Goal: Use online tool/utility: Utilize a website feature to perform a specific function

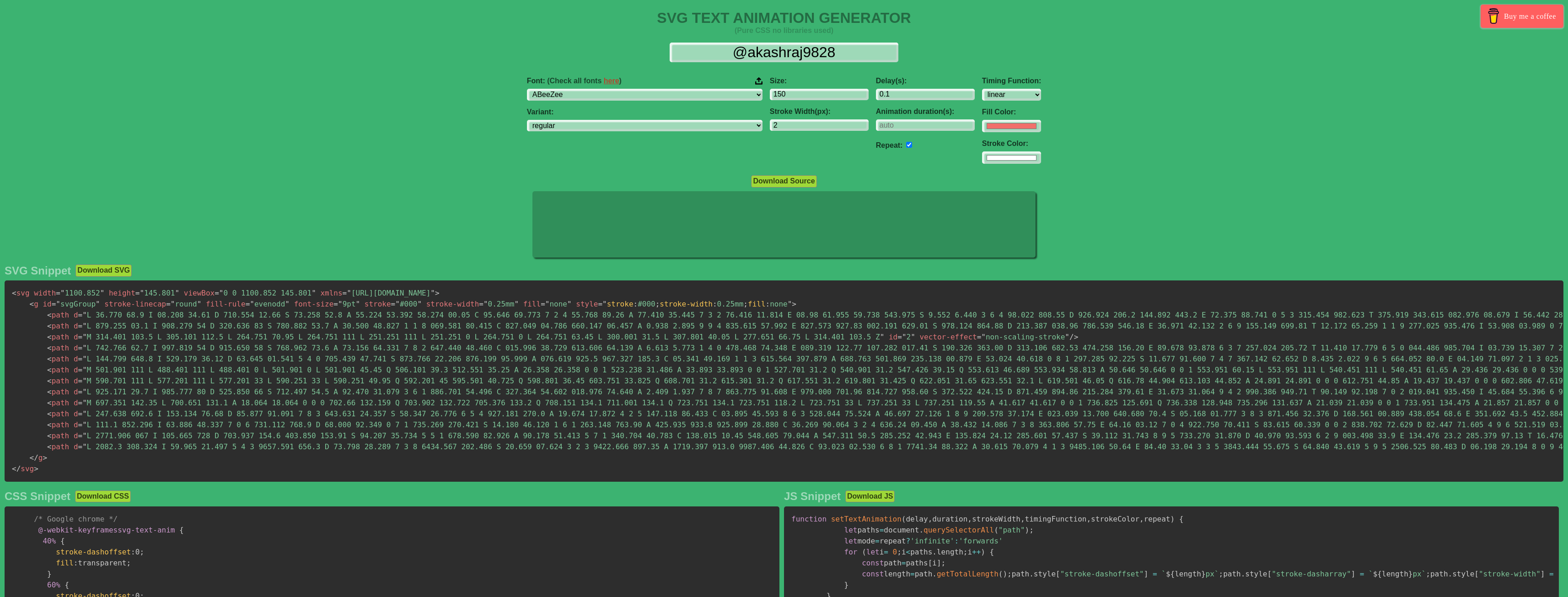
select select "linear"
drag, startPoint x: 849, startPoint y: 50, endPoint x: 647, endPoint y: 47, distance: 202.0
click at [649, 47] on div "@akashraj9828" at bounding box center [783, 53] width 1553 height 21
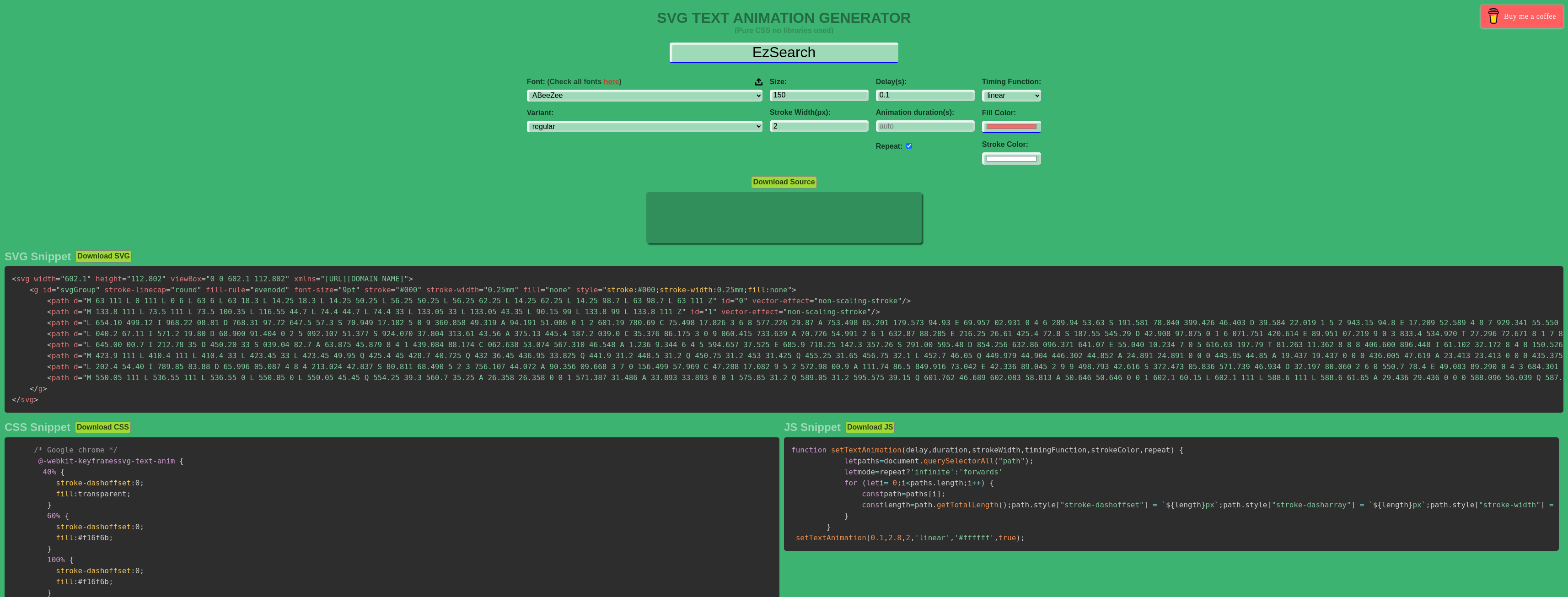
type input "EzSearch"
click at [982, 123] on input "#f16f6b" at bounding box center [1011, 125] width 59 height 12
type input "#1100ff"
click at [982, 118] on div "Fill Color: #1100ff" at bounding box center [1011, 120] width 59 height 24
click at [982, 160] on input "#ffffff" at bounding box center [1011, 157] width 59 height 12
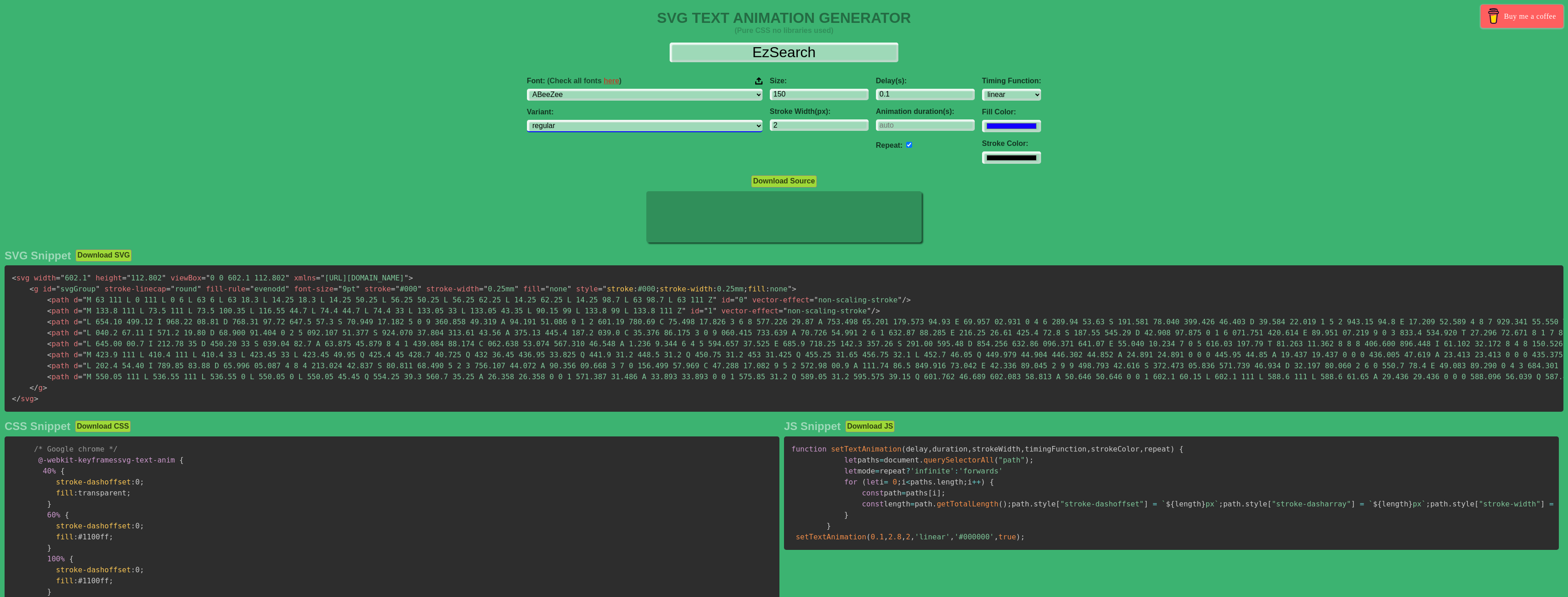
type input "#000000"
click at [664, 127] on select "regular italic" at bounding box center [644, 125] width 235 height 12
click at [664, 126] on select "regular italic" at bounding box center [644, 125] width 235 height 12
click at [808, 124] on input "4" at bounding box center [819, 125] width 99 height 12
click at [808, 124] on input "5" at bounding box center [819, 125] width 99 height 12
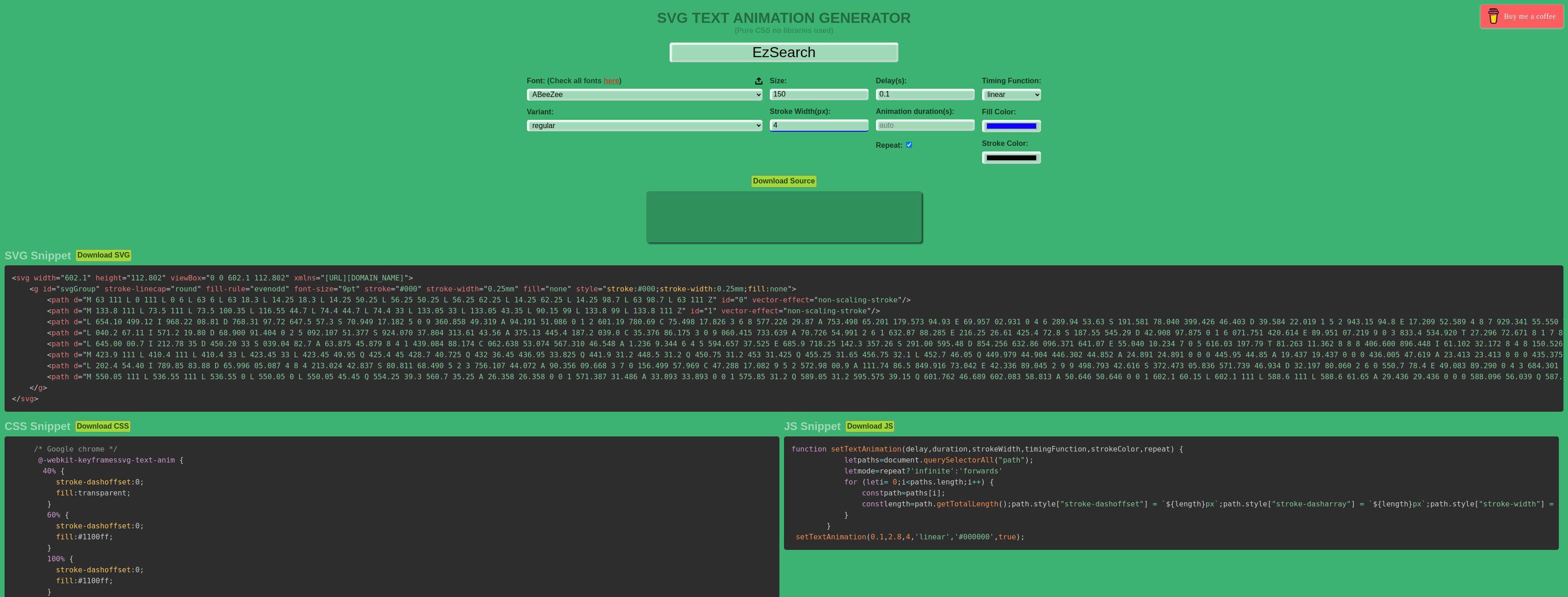
click at [806, 129] on input "4" at bounding box center [819, 125] width 99 height 12
type input "3"
click at [806, 129] on input "3" at bounding box center [819, 125] width 99 height 12
click at [876, 94] on input "0.1" at bounding box center [925, 94] width 99 height 12
click at [911, 96] on input "-0.9" at bounding box center [925, 94] width 99 height 12
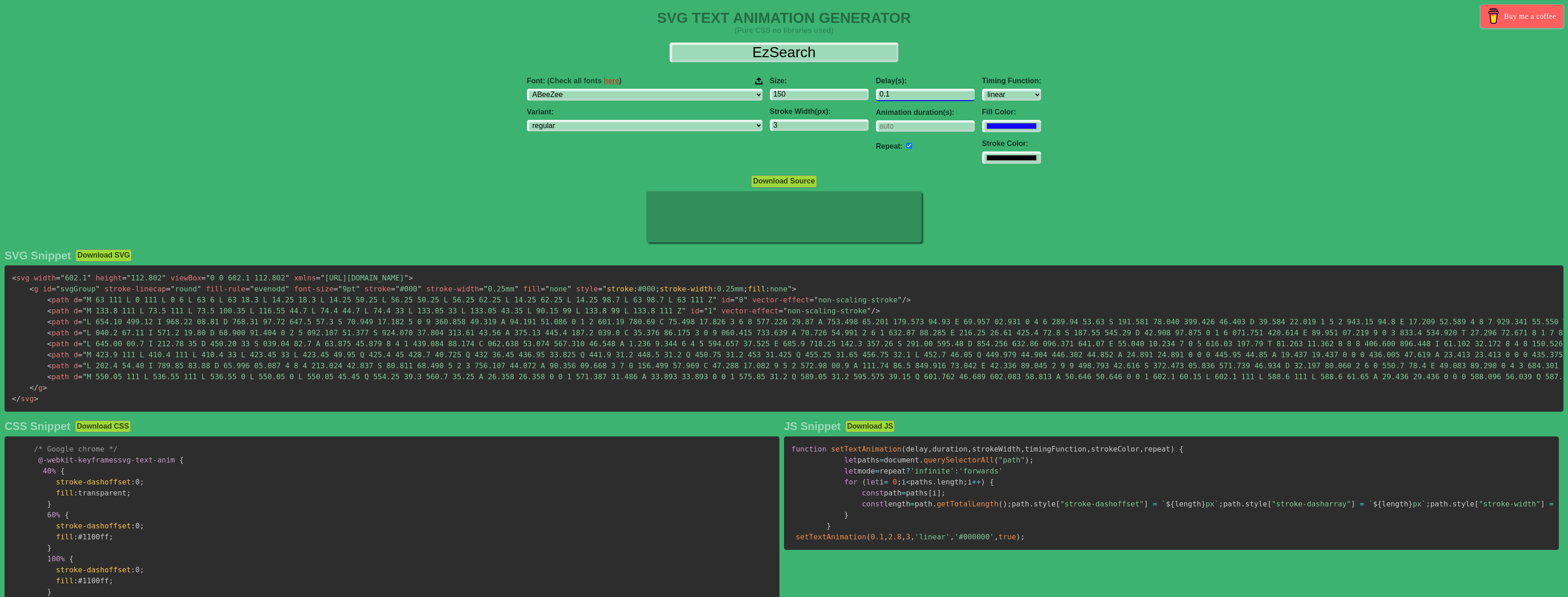
click at [912, 91] on input "0.1" at bounding box center [925, 94] width 99 height 12
click at [912, 91] on input "1.1" at bounding box center [925, 94] width 99 height 12
type input "0.1"
click at [911, 98] on input "0.1" at bounding box center [925, 94] width 99 height 12
click at [660, 96] on select "ABeeZee [PERSON_NAME] Display AR One Sans [PERSON_NAME] Libre Aboreto Abril Fat…" at bounding box center [644, 94] width 235 height 12
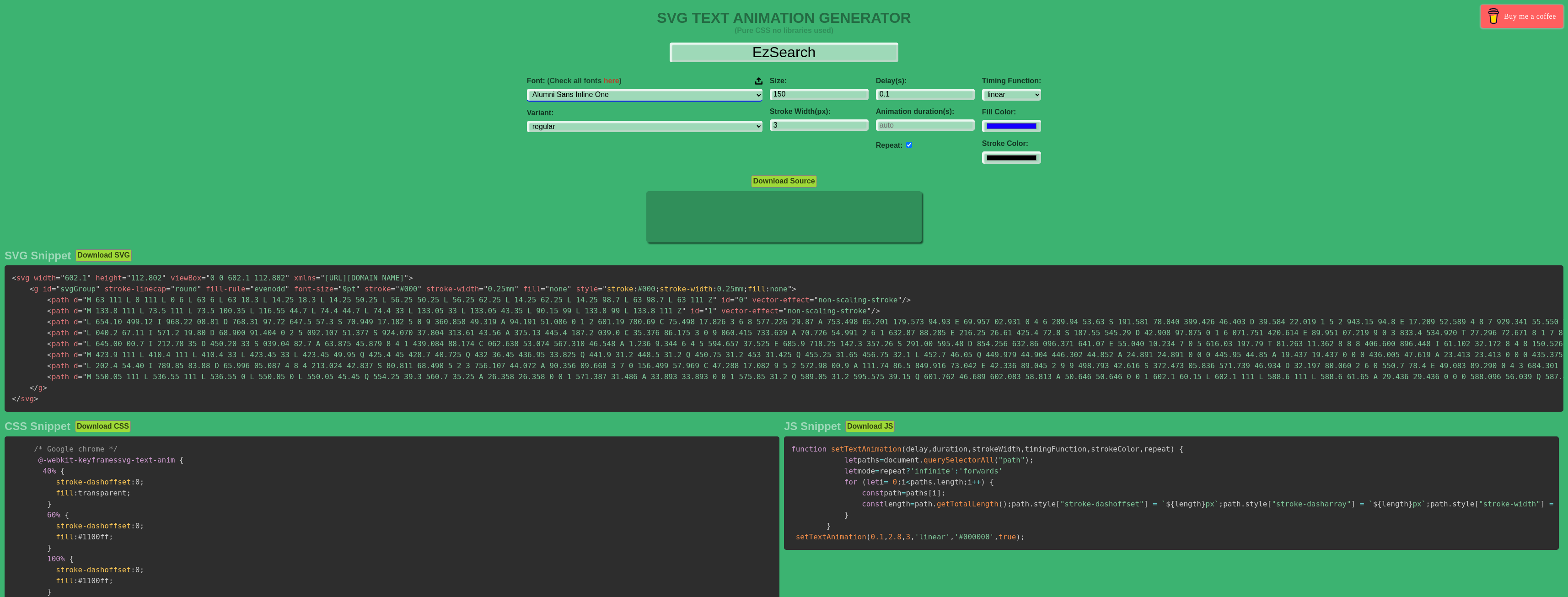
click at [585, 89] on select "ABeeZee [PERSON_NAME] Display AR One Sans [PERSON_NAME] Libre Aboreto Abril Fat…" at bounding box center [644, 94] width 235 height 12
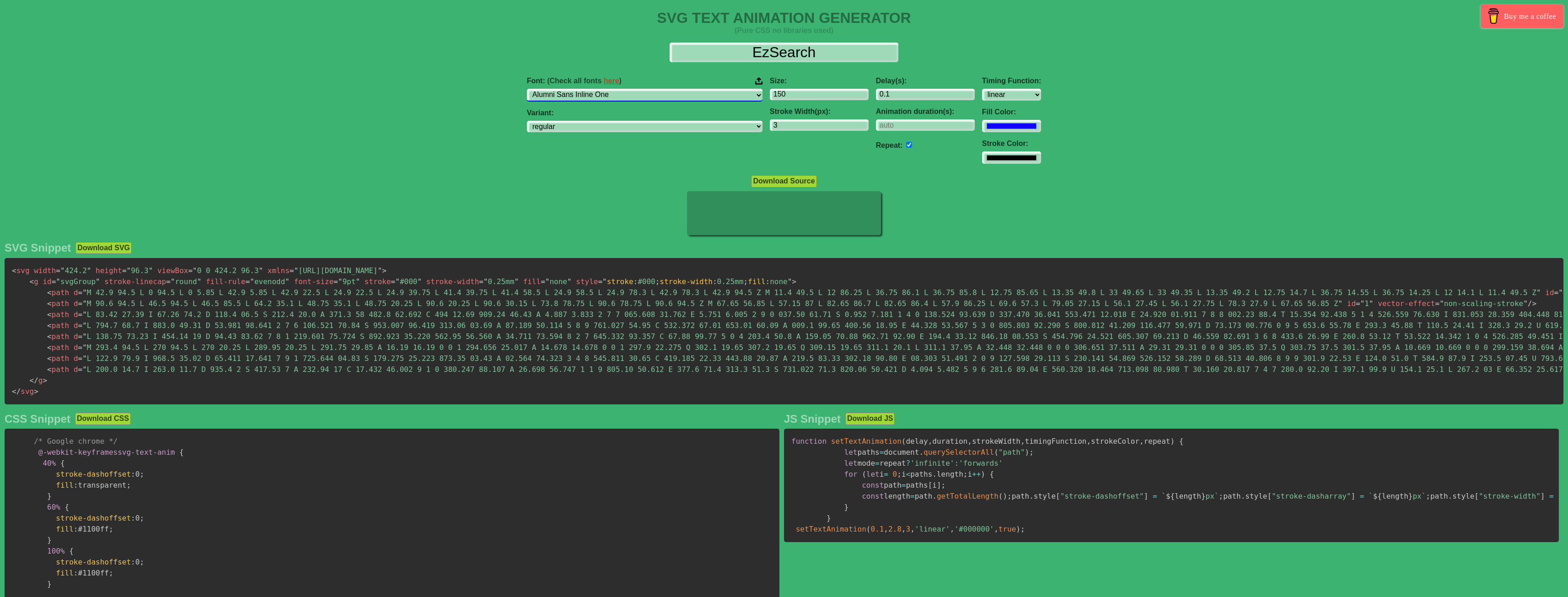
click at [666, 95] on select "ABeeZee [PERSON_NAME] Display AR One Sans [PERSON_NAME] Libre Aboreto Abril Fat…" at bounding box center [644, 94] width 235 height 12
click at [585, 89] on select "ABeeZee [PERSON_NAME] Display AR One Sans [PERSON_NAME] Libre Aboreto Abril Fat…" at bounding box center [644, 94] width 235 height 12
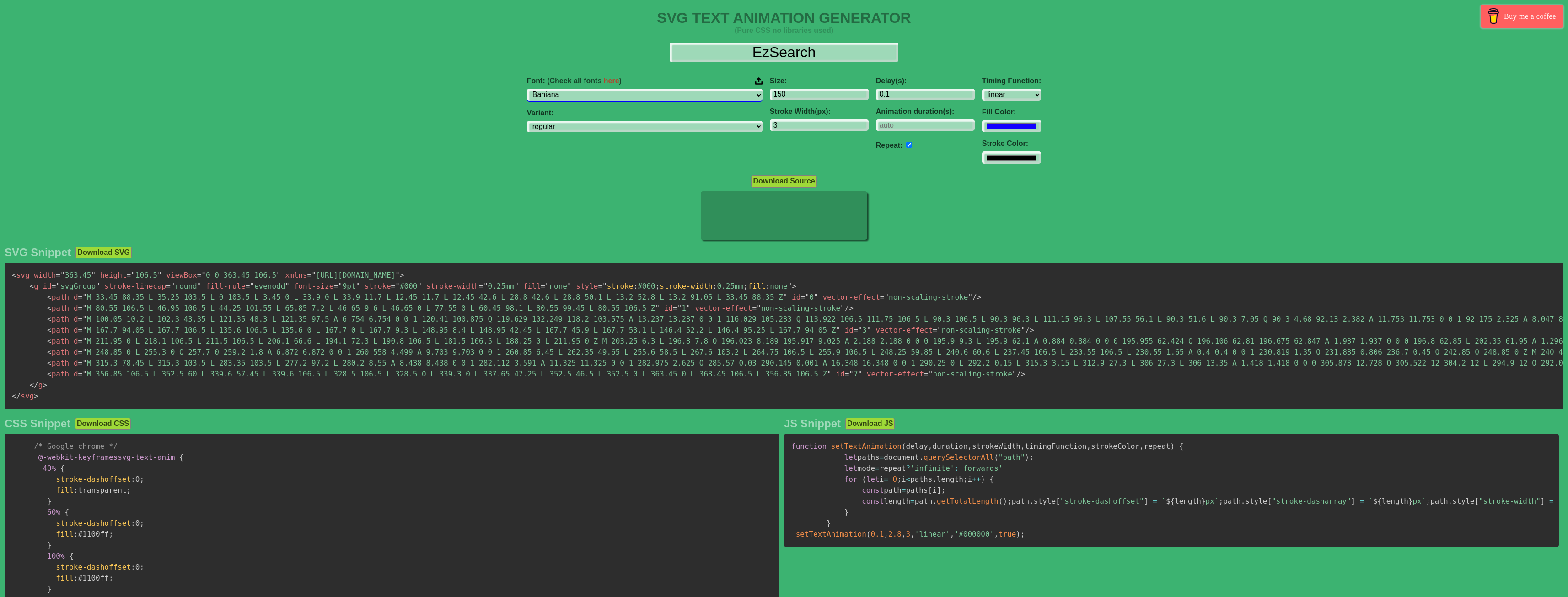
click at [666, 91] on select "ABeeZee [PERSON_NAME] Display AR One Sans [PERSON_NAME] Libre Aboreto Abril Fat…" at bounding box center [644, 94] width 235 height 12
click at [585, 89] on select "ABeeZee [PERSON_NAME] Display AR One Sans [PERSON_NAME] Libre Aboreto Abril Fat…" at bounding box center [644, 94] width 235 height 12
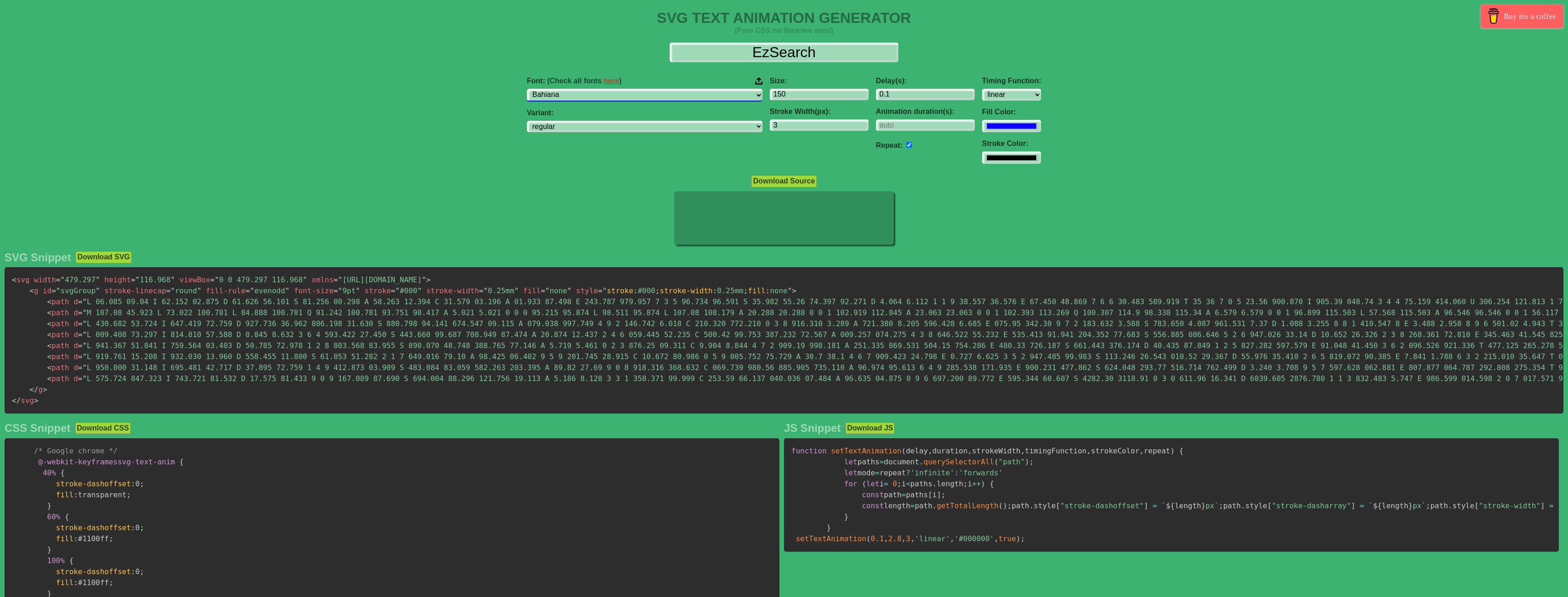
click at [695, 93] on select "ABeeZee [PERSON_NAME] Display AR One Sans [PERSON_NAME] Libre Aboreto Abril Fat…" at bounding box center [644, 94] width 235 height 12
click at [585, 89] on select "ABeeZee [PERSON_NAME] Display AR One Sans [PERSON_NAME] Libre Aboreto Abril Fat…" at bounding box center [644, 94] width 235 height 12
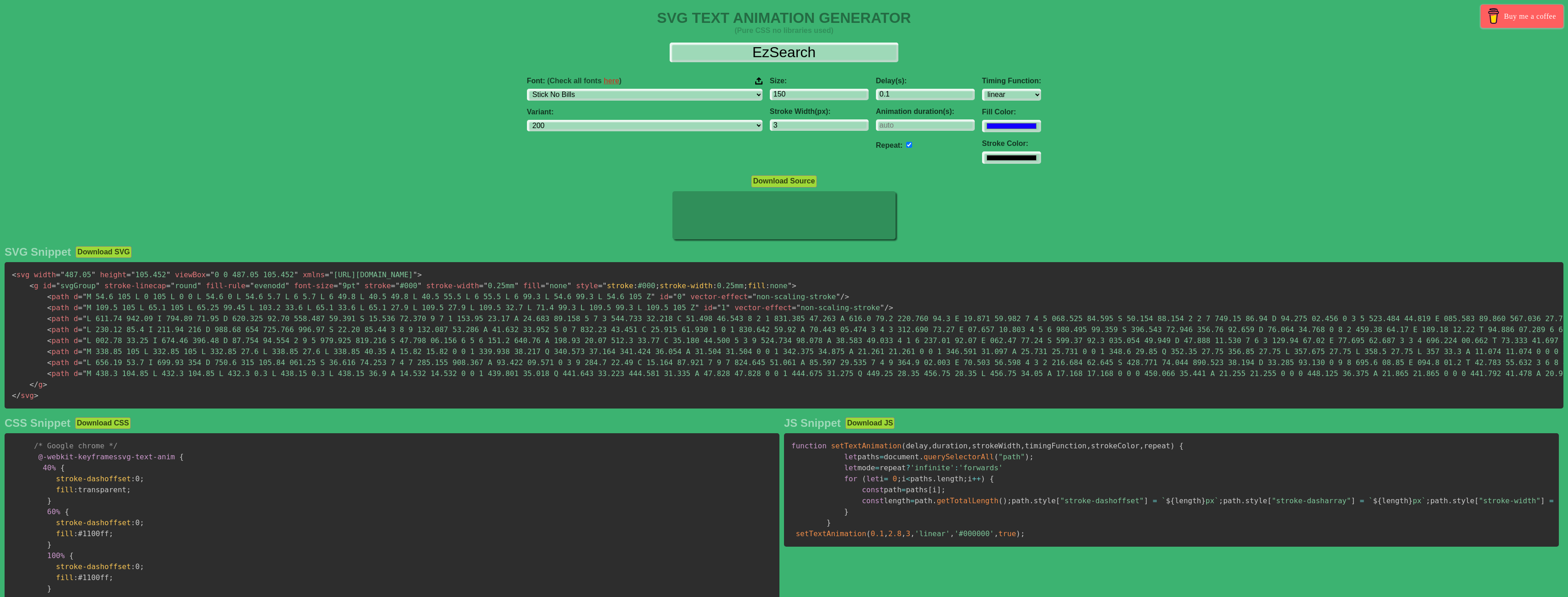
click at [681, 87] on div "Font: (Check all fonts here ) ABeeZee [PERSON_NAME] Display AR One Sans [PERSON…" at bounding box center [644, 89] width 235 height 24
drag, startPoint x: 675, startPoint y: 95, endPoint x: 671, endPoint y: 99, distance: 5.7
click at [675, 95] on select "ABeeZee [PERSON_NAME] Display AR One Sans [PERSON_NAME] Libre Aboreto Abril Fat…" at bounding box center [644, 94] width 235 height 12
select select "Timmana"
click at [585, 89] on select "ABeeZee [PERSON_NAME] Display AR One Sans [PERSON_NAME] Libre Aboreto Abril Fat…" at bounding box center [644, 94] width 235 height 12
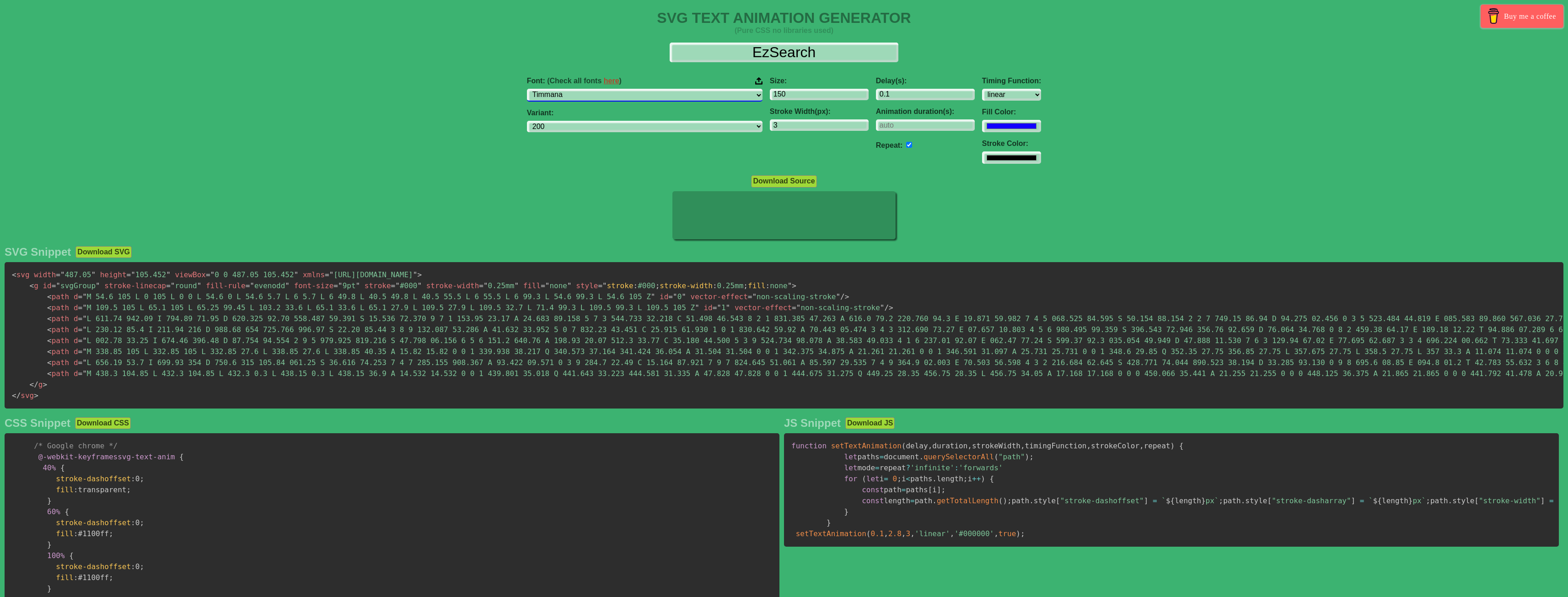
select select "regular"
click at [678, 94] on select "ABeeZee [PERSON_NAME] Display AR One Sans [PERSON_NAME] Libre Aboreto Abril Fat…" at bounding box center [644, 94] width 235 height 12
select select "ABeeZee"
click at [585, 89] on select "ABeeZee [PERSON_NAME] Display AR One Sans [PERSON_NAME] Libre Aboreto Abril Fat…" at bounding box center [644, 94] width 235 height 12
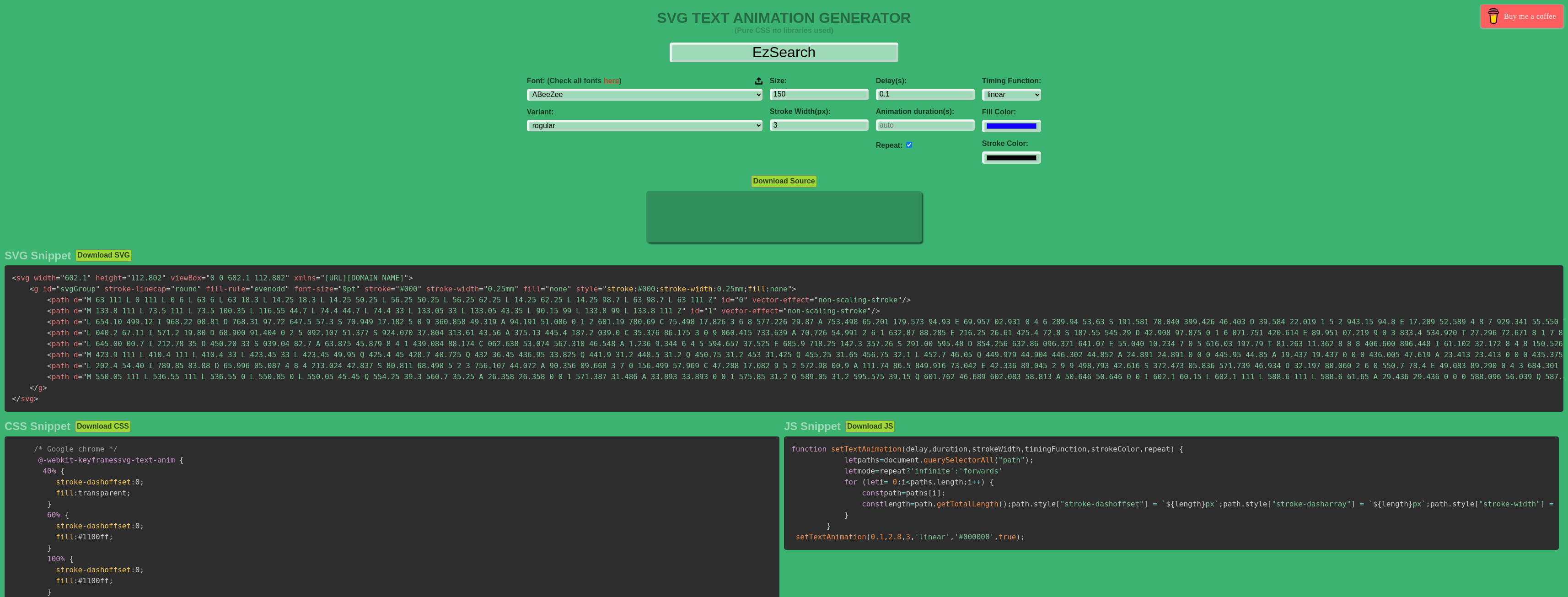
click at [125, 252] on button "Download SVG" at bounding box center [103, 255] width 56 height 12
click at [513, 179] on div "Download Source" at bounding box center [784, 180] width 1568 height 12
